Goal: Task Accomplishment & Management: Use online tool/utility

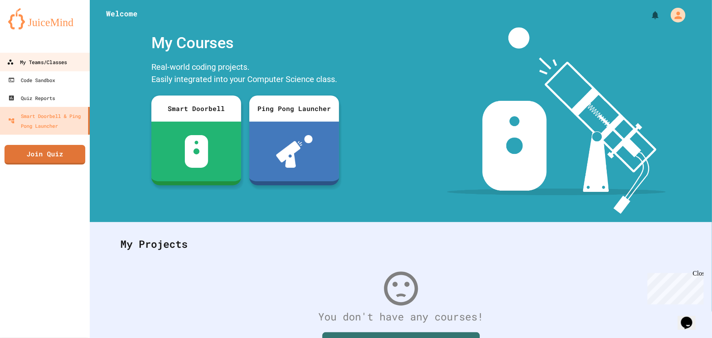
click at [9, 61] on icon at bounding box center [10, 62] width 7 height 7
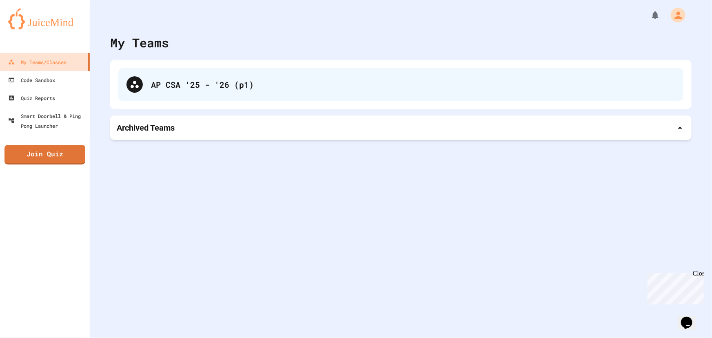
click at [209, 87] on div "AP CSA '25 - '26 (p1)" at bounding box center [413, 84] width 525 height 12
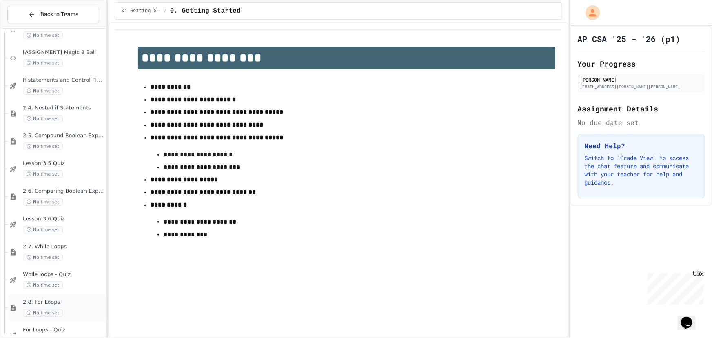
scroll to position [1094, 0]
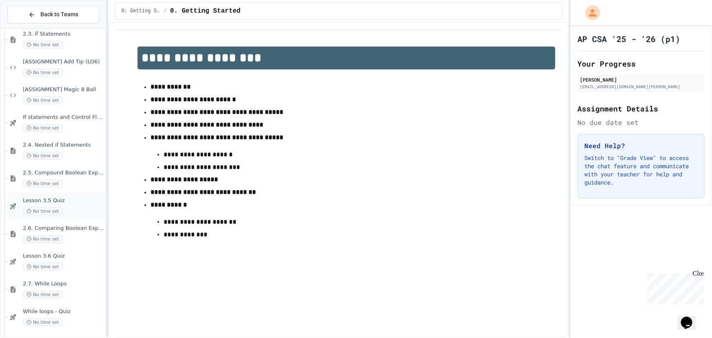
click at [69, 204] on div "Lesson 3.5 Quiz No time set" at bounding box center [63, 206] width 81 height 18
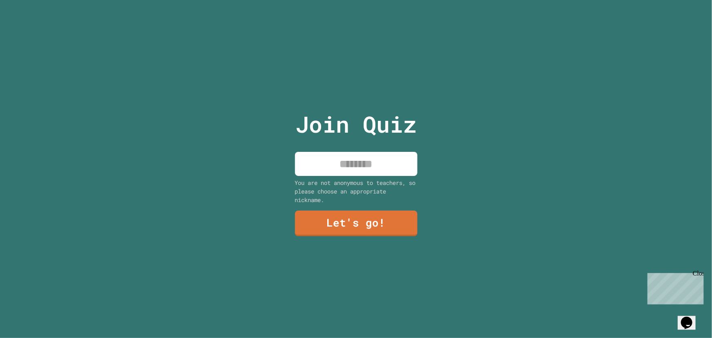
click at [365, 165] on input at bounding box center [356, 164] width 122 height 24
type input "*****"
click at [332, 256] on div "Join Quiz ***** You are not anonymous to teachers, so please choose an appropri…" at bounding box center [356, 169] width 138 height 338
click at [354, 226] on link "Let's go!" at bounding box center [356, 222] width 120 height 27
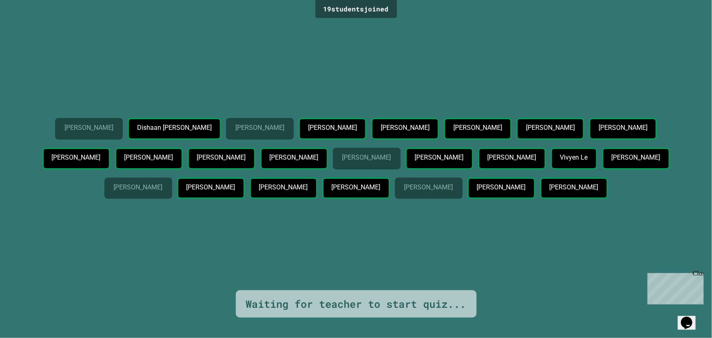
click at [236, 87] on div "David Huter Dishaan Desai Aiden Nguyen Matthew Virtue Bryce Ault Max Gershwin R…" at bounding box center [356, 155] width 672 height 270
click at [250, 124] on p "Aiden Nguyen" at bounding box center [260, 127] width 49 height 7
click at [156, 118] on div "Dishaan Desai" at bounding box center [174, 129] width 93 height 22
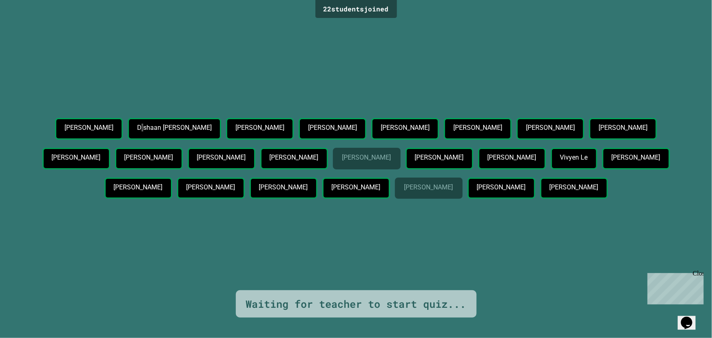
click at [696, 271] on div "Close" at bounding box center [698, 274] width 10 height 10
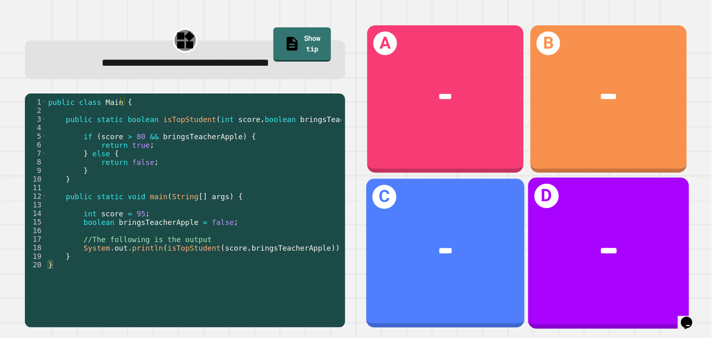
click at [597, 113] on div "*****" at bounding box center [609, 96] width 156 height 47
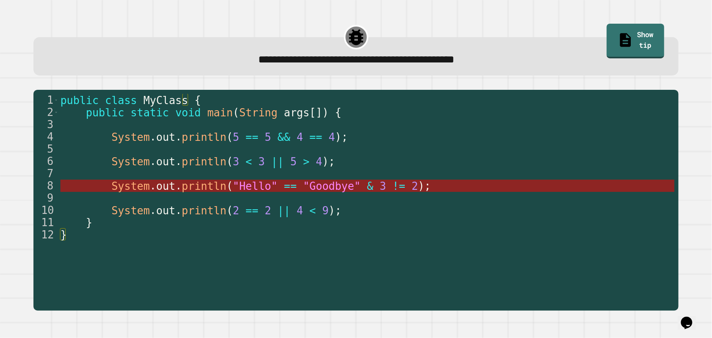
click at [233, 188] on span ""Hello"" at bounding box center [255, 186] width 45 height 12
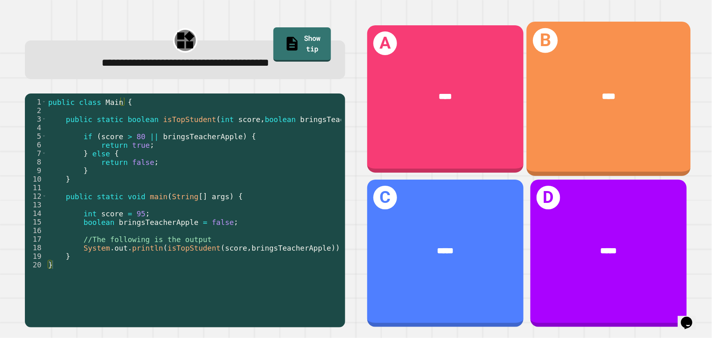
click at [566, 84] on div "****" at bounding box center [609, 96] width 164 height 49
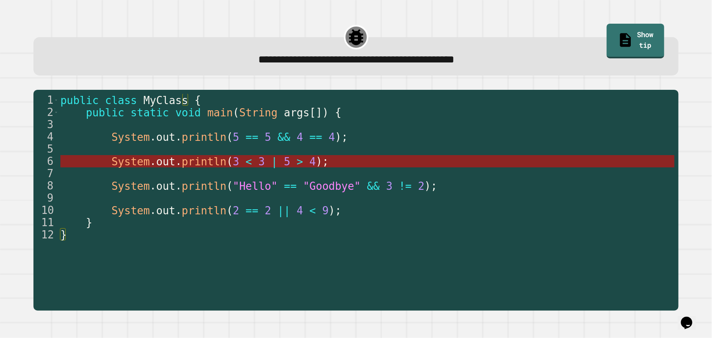
click at [246, 160] on span "<" at bounding box center [249, 162] width 7 height 12
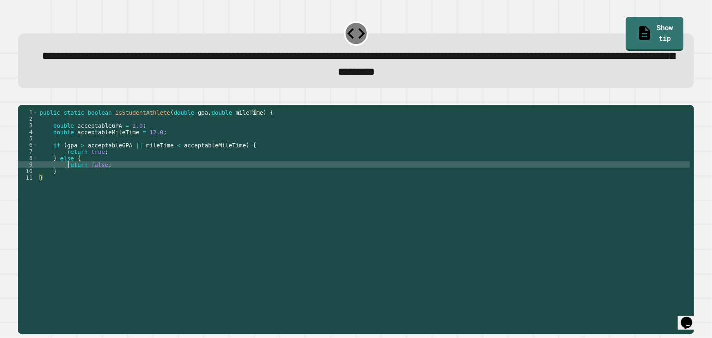
click at [69, 178] on div "public static boolean isStudentAthlete ( double gpa , double mileTime ) { doubl…" at bounding box center [364, 210] width 653 height 203
click at [98, 175] on div "public static boolean isStudentAthlete ( double gpa , double mileTime ) { doubl…" at bounding box center [364, 210] width 653 height 203
click at [79, 158] on div "public static boolean isStudentAthlete ( double gpa , double mileTime ) { doubl…" at bounding box center [364, 210] width 653 height 203
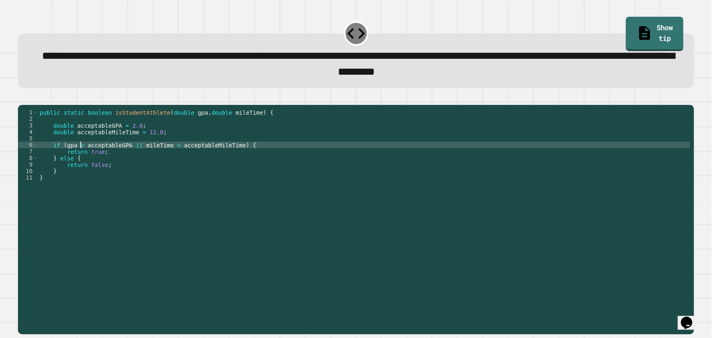
scroll to position [0, 3]
click at [22, 98] on button "button" at bounding box center [22, 98] width 0 height 0
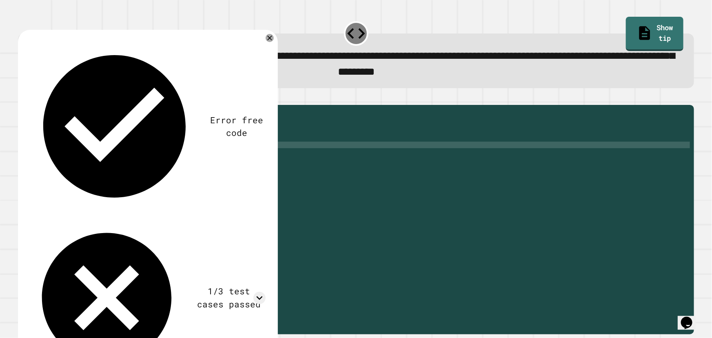
click at [193, 285] on div "1/3 test cases passed" at bounding box center [229, 298] width 73 height 26
click at [261, 292] on icon at bounding box center [260, 298] width 12 height 12
click at [270, 38] on icon at bounding box center [270, 38] width 8 height 8
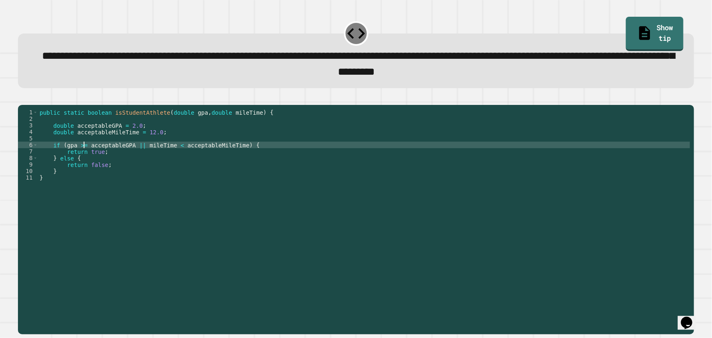
click at [85, 159] on div "public static boolean isStudentAthlete ( double gpa , double mileTime ) { doubl…" at bounding box center [364, 210] width 653 height 203
type textarea "**********"
drag, startPoint x: 18, startPoint y: 104, endPoint x: 22, endPoint y: 103, distance: 4.7
click at [19, 104] on div at bounding box center [356, 100] width 677 height 10
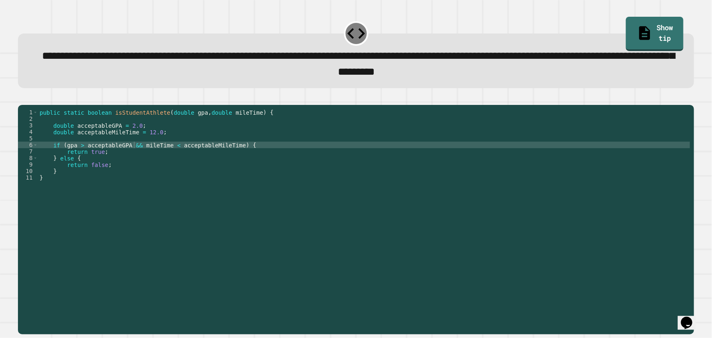
click at [22, 98] on button "button" at bounding box center [22, 98] width 0 height 0
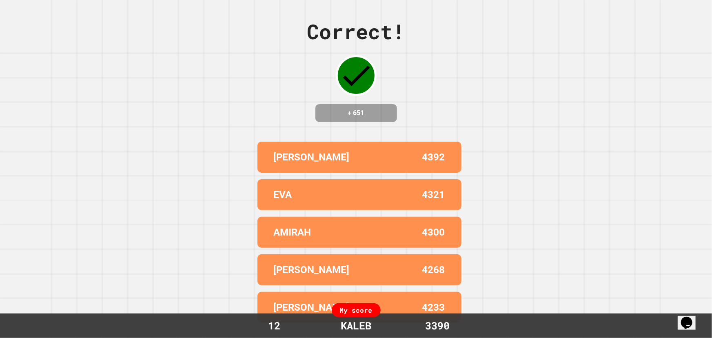
scroll to position [0, 0]
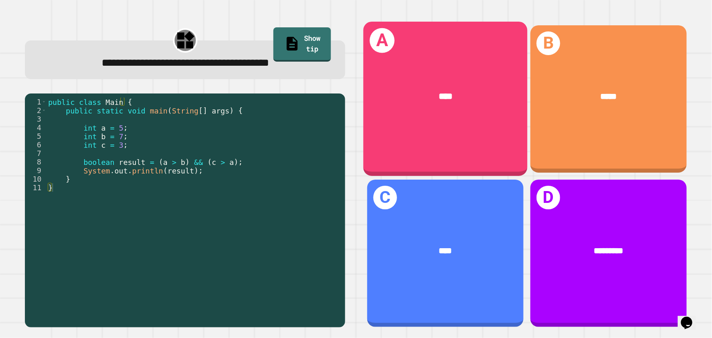
click at [446, 150] on div "A ****" at bounding box center [445, 99] width 164 height 154
